Goal: Find contact information: Find contact information

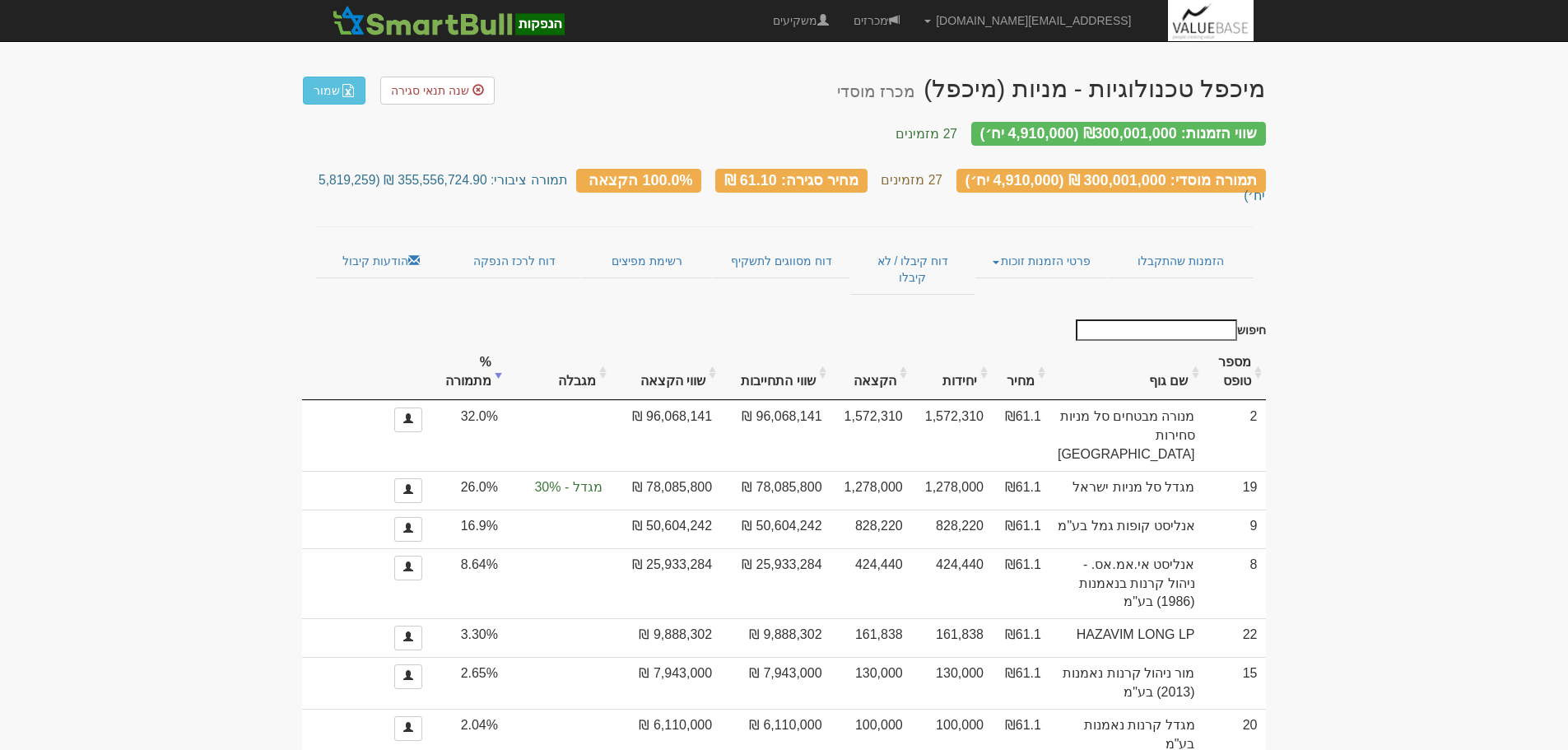
click at [1169, 345] on th "שם גוף" at bounding box center [1127, 372] width 154 height 55
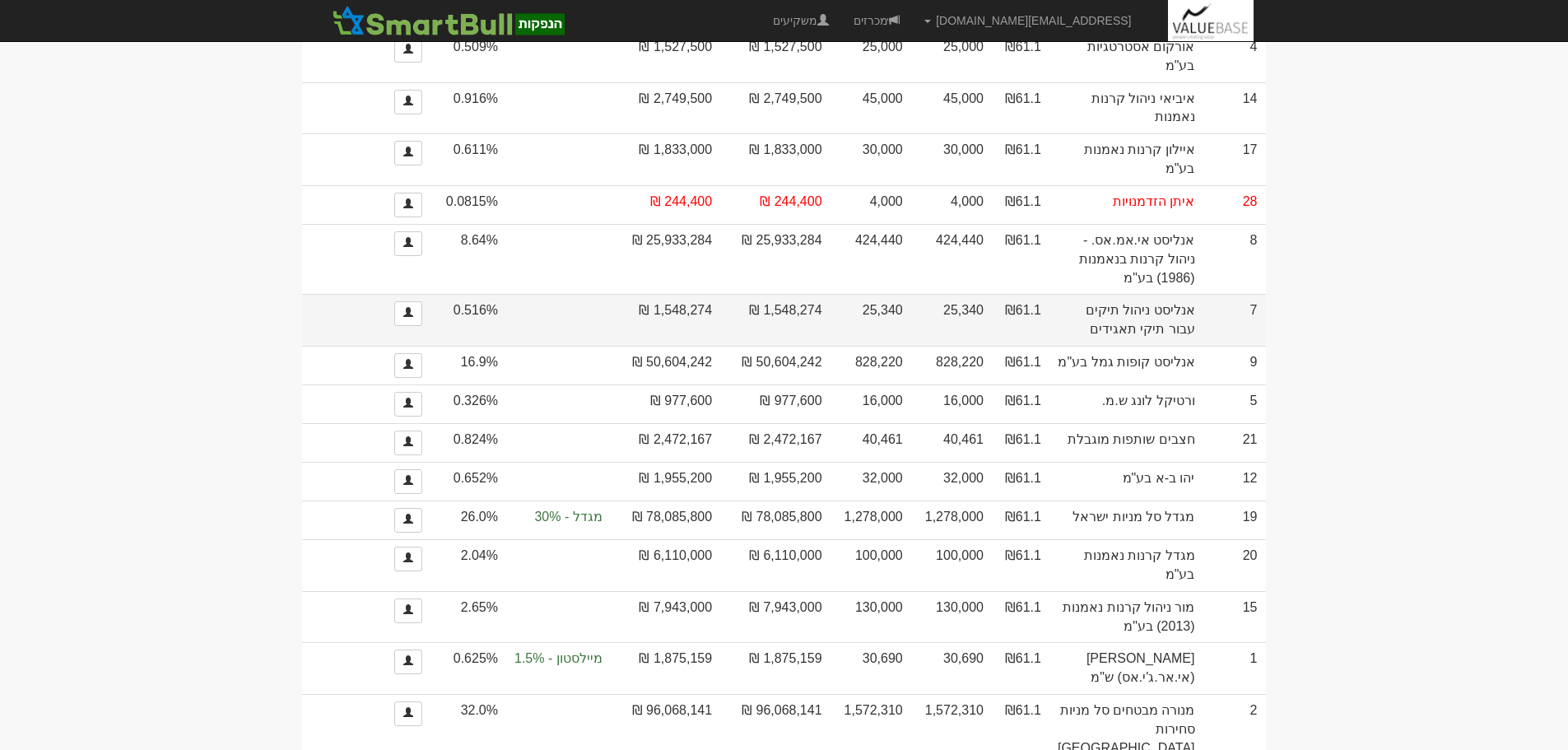
scroll to position [493, 0]
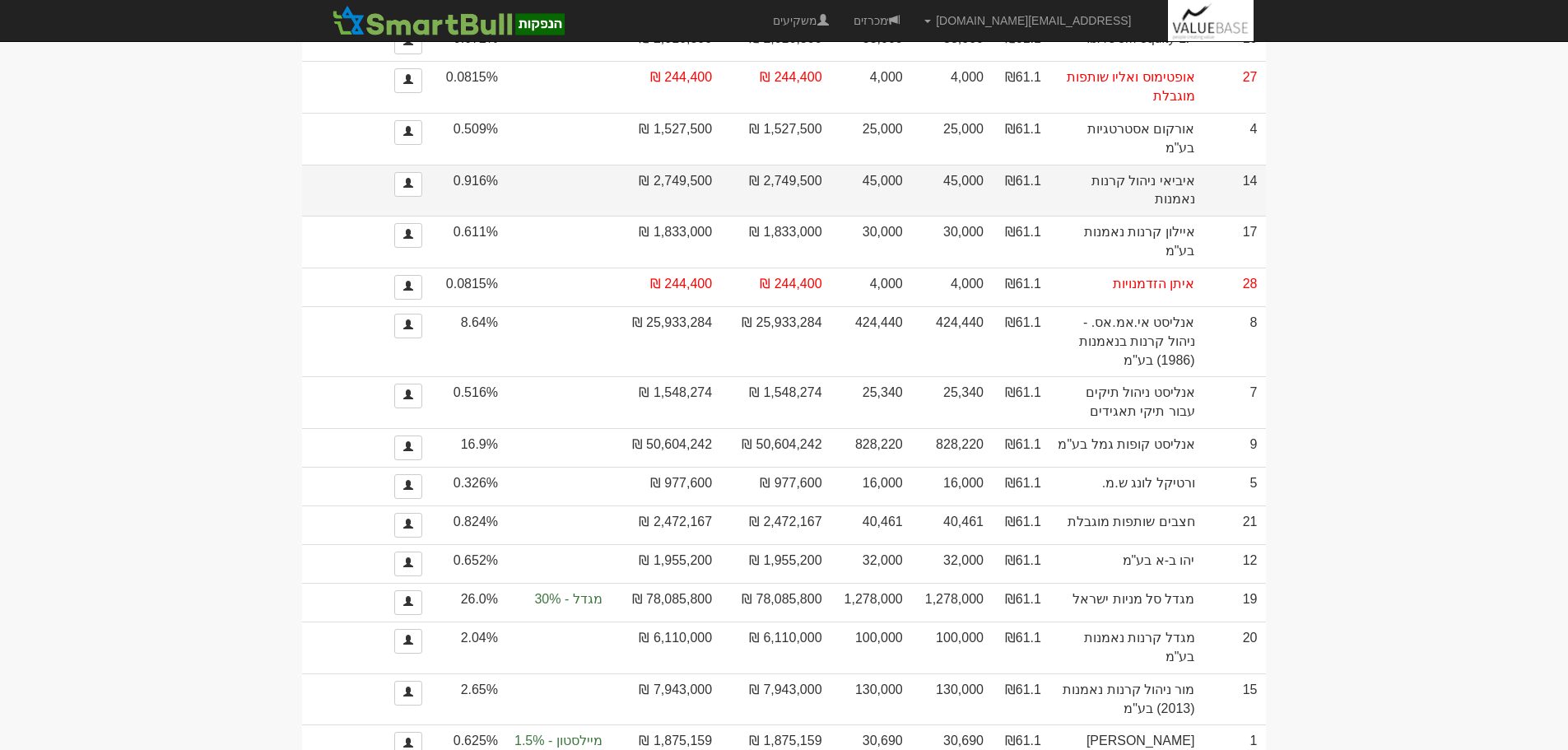
click at [830, 206] on td "2,749,500 ₪" at bounding box center [775, 191] width 110 height 52
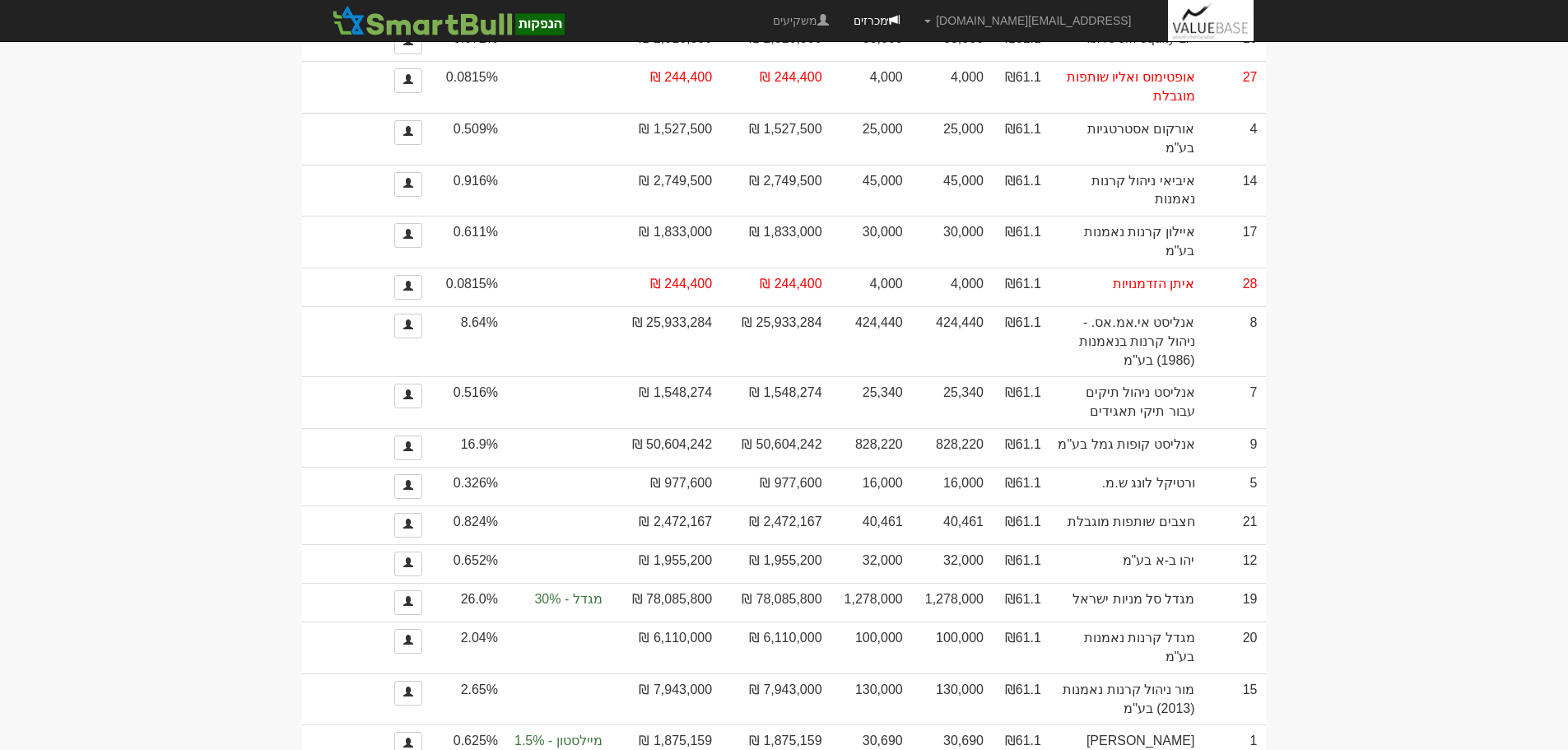
copy tr "2,749,500 ₪"
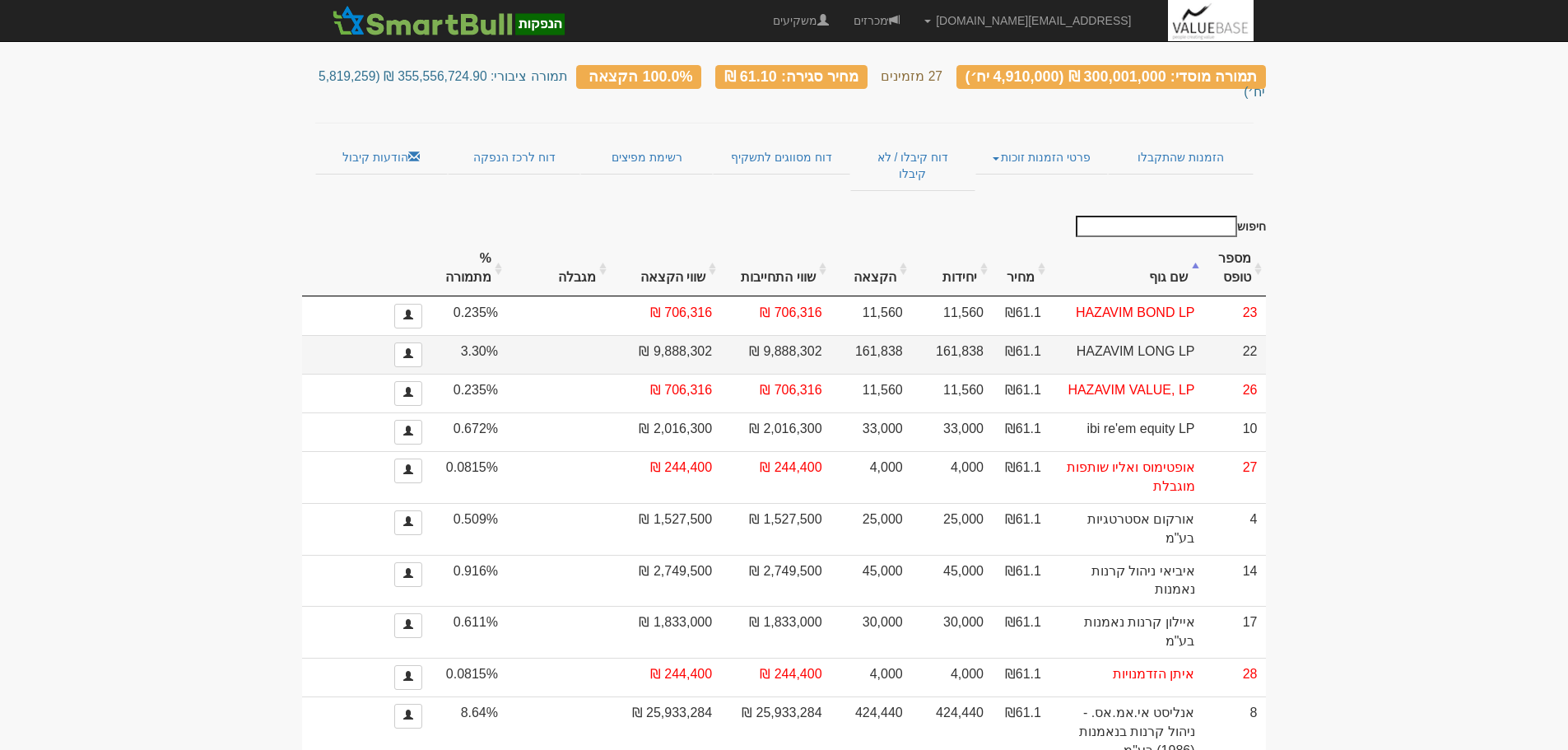
scroll to position [0, 0]
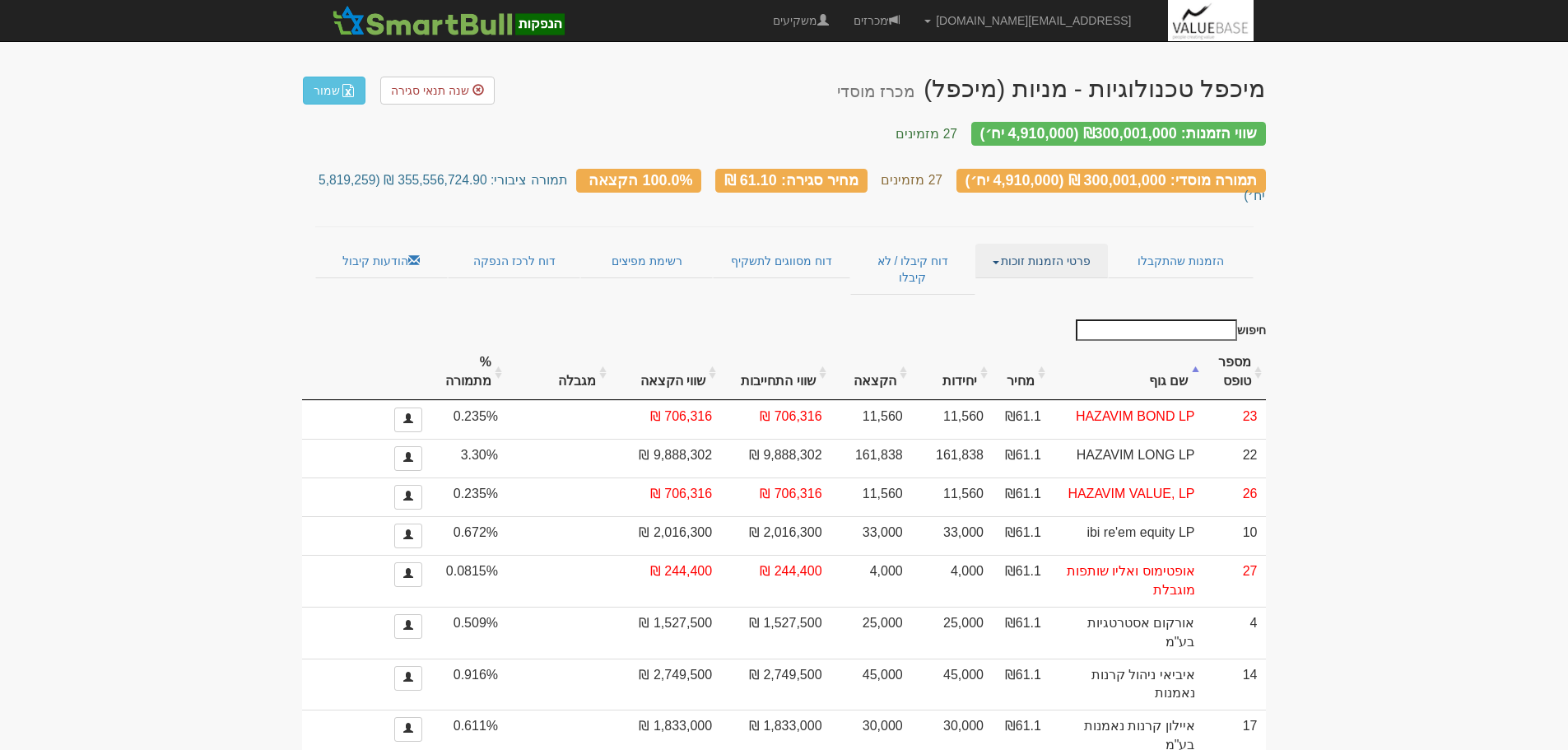
click at [1050, 244] on link "פרטי הזמנות זוכות" at bounding box center [1041, 261] width 133 height 35
click at [1069, 283] on link "אנשי קשר וחשבונות" at bounding box center [1042, 293] width 130 height 21
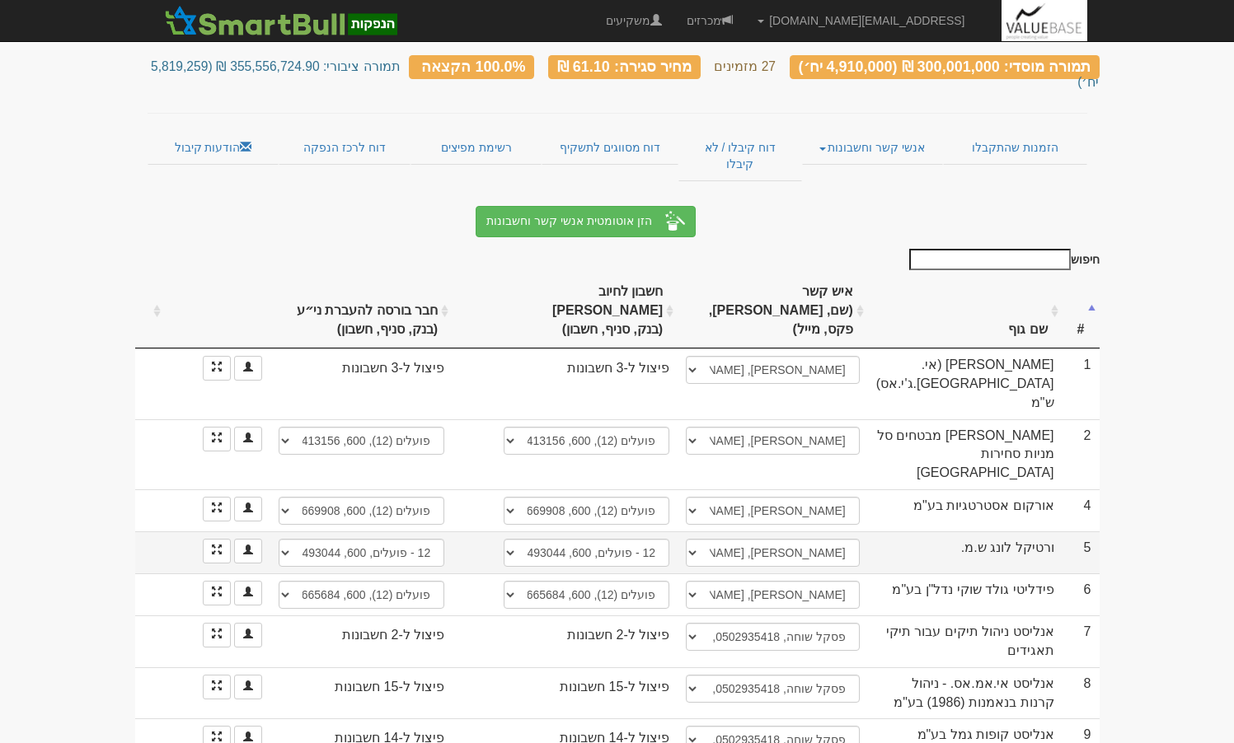
scroll to position [82, 0]
